Goal: Task Accomplishment & Management: Manage account settings

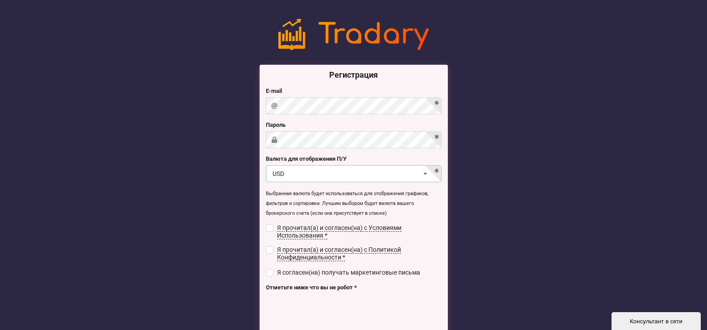
click at [426, 174] on icon at bounding box center [425, 174] width 13 height 17
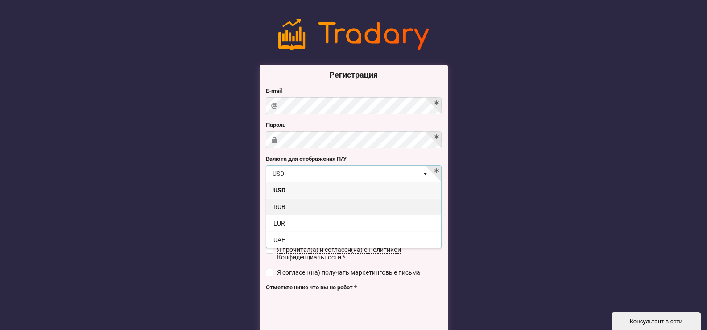
click at [291, 205] on div "RUB" at bounding box center [353, 206] width 175 height 17
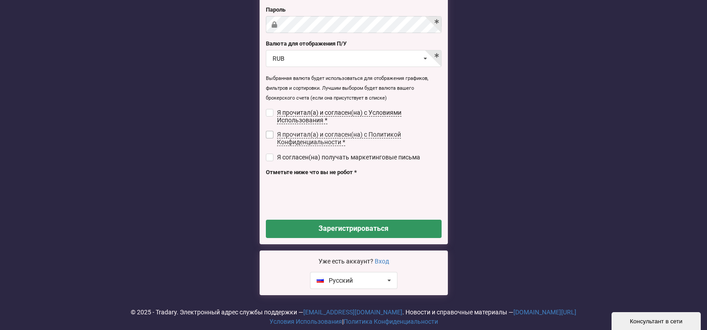
scroll to position [129, 0]
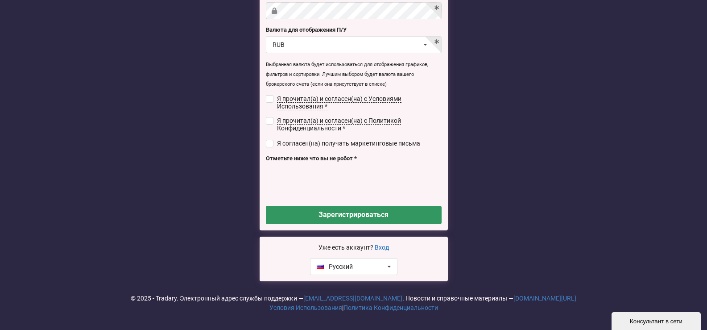
click at [380, 244] on link "Вход" at bounding box center [382, 247] width 14 height 7
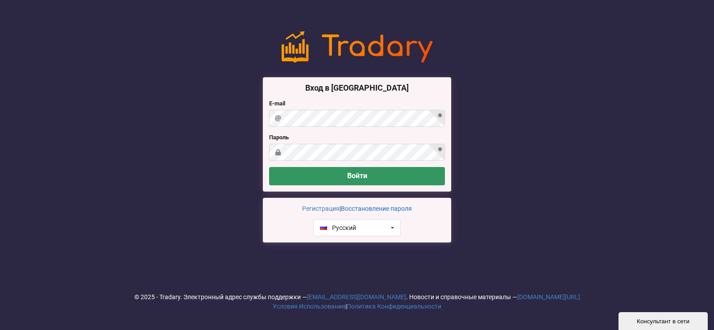
click at [365, 207] on link "Восстановление пароля" at bounding box center [376, 208] width 71 height 7
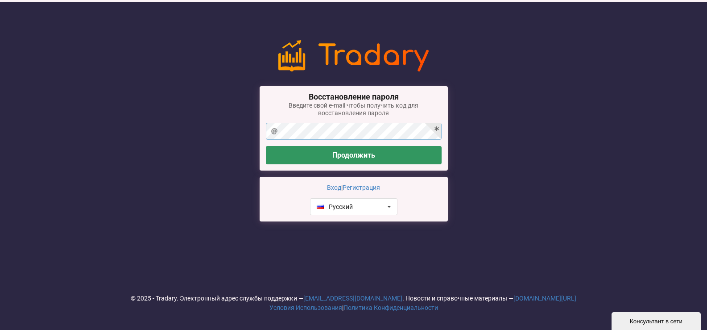
click at [249, 137] on div "Восстановление пароля Введите свой e-mail чтобы получить код для восстановления…" at bounding box center [353, 131] width 707 height 234
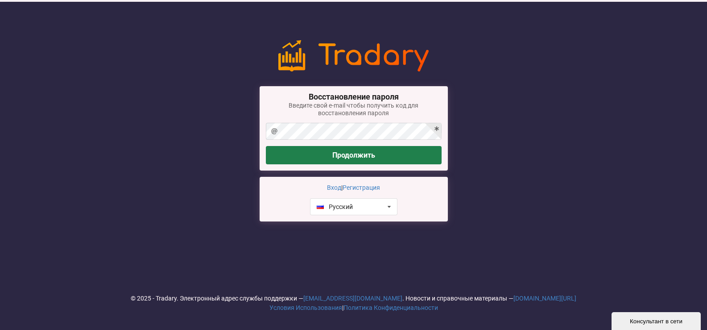
click at [364, 154] on button "Продолжить" at bounding box center [354, 155] width 176 height 18
